Goal: Information Seeking & Learning: Learn about a topic

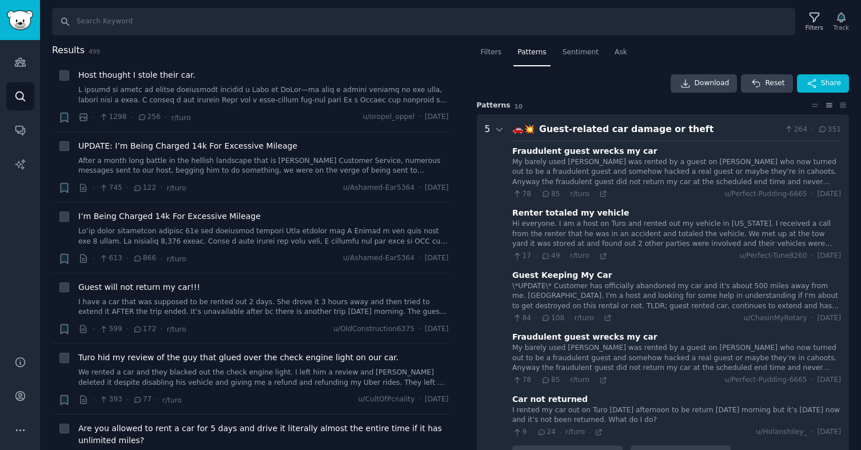
click at [705, 125] on div "Guest-related car damage or theft" at bounding box center [659, 129] width 241 height 14
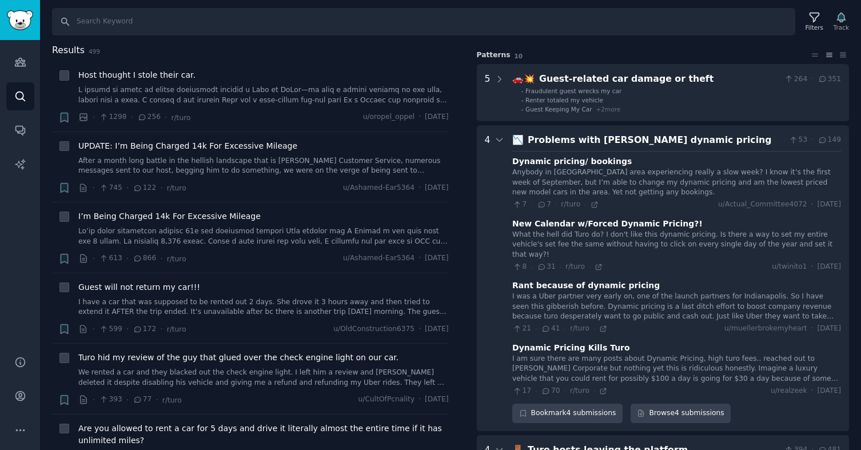
scroll to position [73, 0]
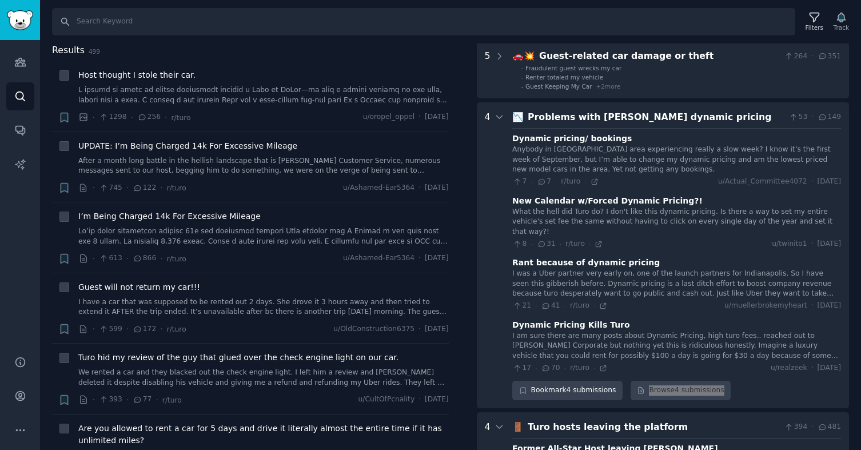
drag, startPoint x: 673, startPoint y: 380, endPoint x: 191, endPoint y: 9, distance: 608.5
click at [0, 0] on div "Account Audiences Search Conversations AI Reports Help Account More Search Filt…" at bounding box center [430, 225] width 861 height 450
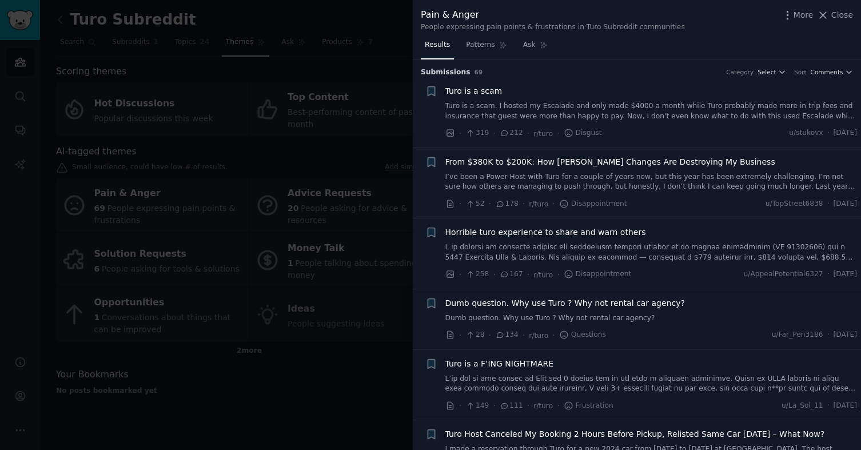
scroll to position [52, 0]
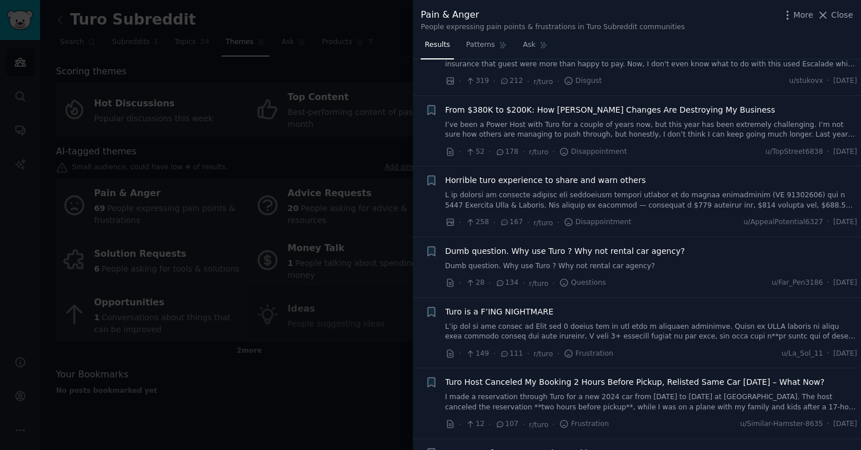
click at [266, 266] on div at bounding box center [430, 225] width 861 height 450
